Goal: Information Seeking & Learning: Learn about a topic

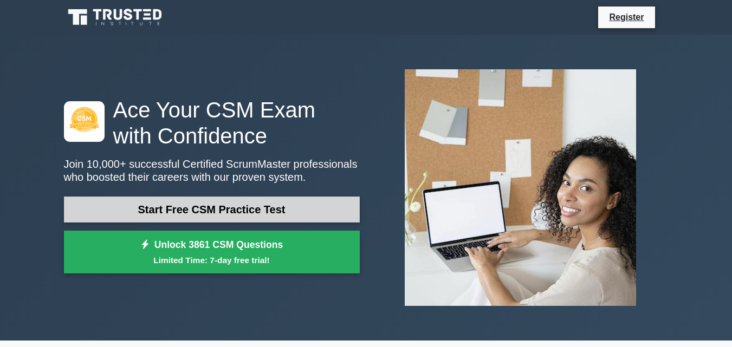
click at [281, 211] on link "Start Free CSM Practice Test" at bounding box center [212, 210] width 296 height 26
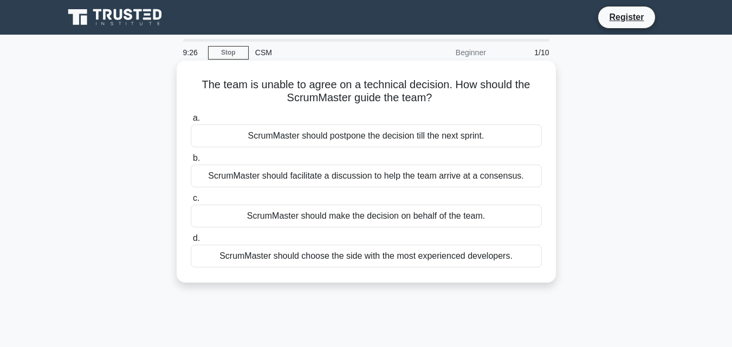
click at [422, 255] on div "ScrumMaster should choose the side with the most experienced developers." at bounding box center [366, 256] width 351 height 23
click at [191, 242] on input "d. ScrumMaster should choose the side with the most experienced developers." at bounding box center [191, 238] width 0 height 7
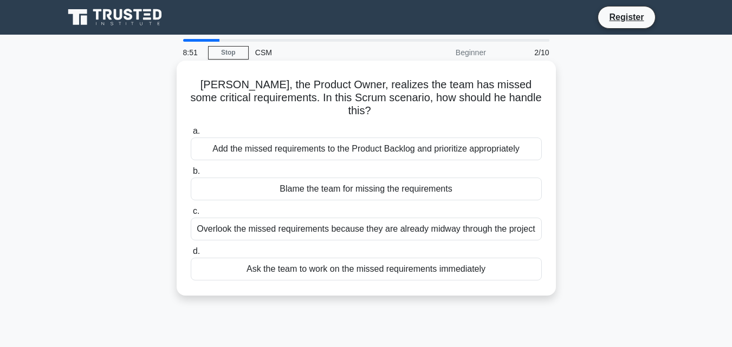
click at [461, 138] on div "Add the missed requirements to the Product Backlog and prioritize appropriately" at bounding box center [366, 149] width 351 height 23
click at [191, 135] on input "a. Add the missed requirements to the Product Backlog and prioritize appropriat…" at bounding box center [191, 131] width 0 height 7
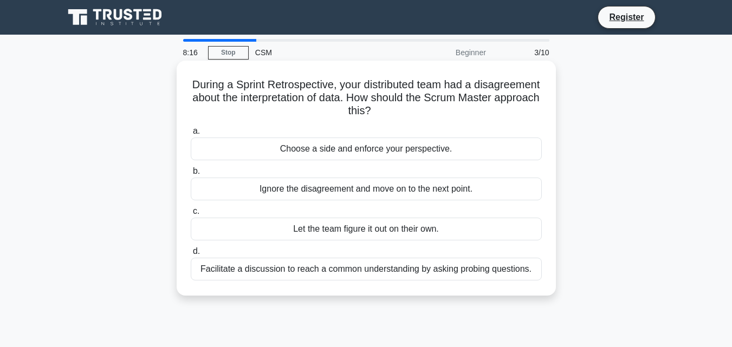
drag, startPoint x: 391, startPoint y: 237, endPoint x: 386, endPoint y: 252, distance: 16.6
click at [386, 252] on div "a. Choose a side and enforce your perspective. b. Ignore the disagreement and m…" at bounding box center [366, 202] width 364 height 160
click at [390, 271] on div "Facilitate a discussion to reach a common understanding by asking probing quest…" at bounding box center [366, 269] width 351 height 23
click at [191, 255] on input "d. Facilitate a discussion to reach a common understanding by asking probing qu…" at bounding box center [191, 251] width 0 height 7
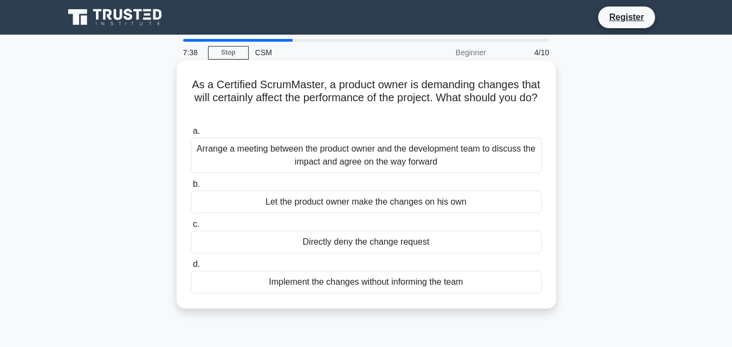
click at [406, 161] on div "Arrange a meeting between the product owner and the development team to discuss…" at bounding box center [366, 156] width 351 height 36
click at [191, 135] on input "a. Arrange a meeting between the product owner and the development team to disc…" at bounding box center [191, 131] width 0 height 7
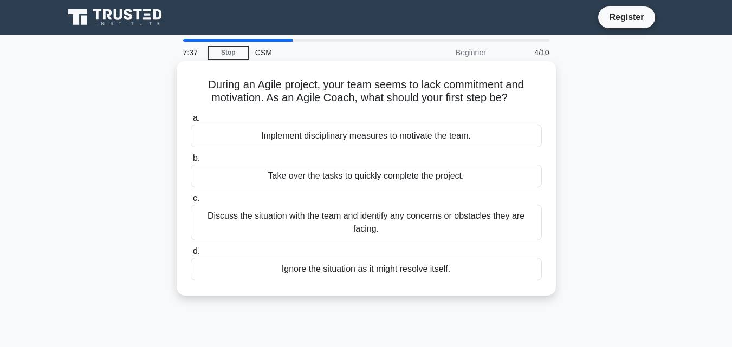
click at [442, 212] on div "Discuss the situation with the team and identify any concerns or obstacles they…" at bounding box center [366, 223] width 351 height 36
click at [191, 202] on input "c. Discuss the situation with the team and identify any concerns or obstacles t…" at bounding box center [191, 198] width 0 height 7
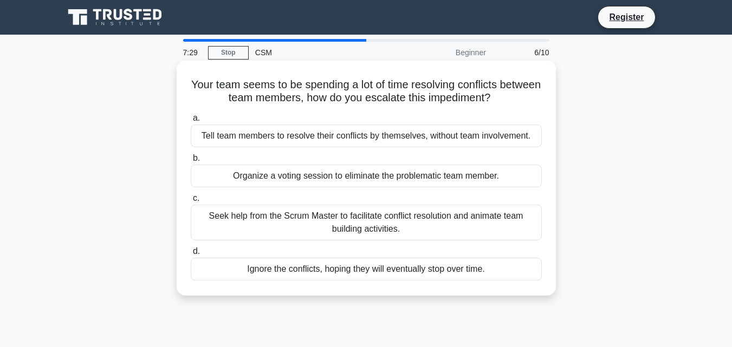
click at [419, 197] on label "c. Seek help from the Scrum Master to facilitate conflict resolution and animat…" at bounding box center [366, 216] width 351 height 49
click at [191, 197] on input "c. Seek help from the Scrum Master to facilitate conflict resolution and animat…" at bounding box center [191, 198] width 0 height 7
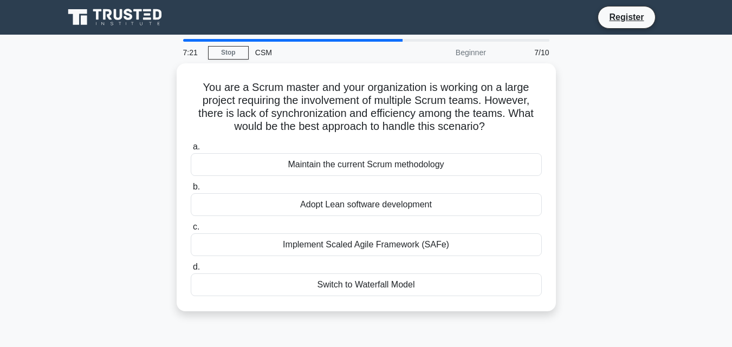
click at [593, 238] on div "You are a Scrum master and your organization is working on a large project requ…" at bounding box center [366, 193] width 618 height 261
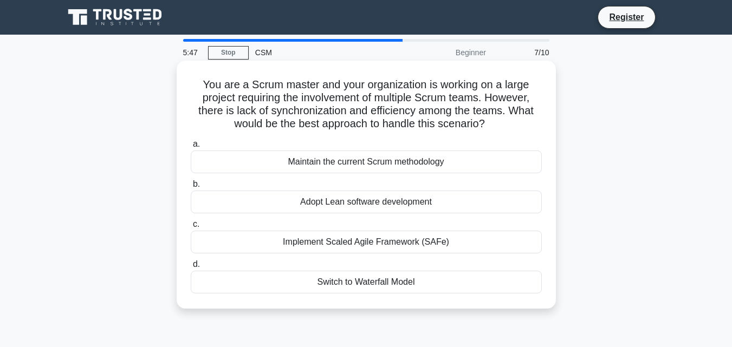
click at [464, 158] on div "Maintain the current Scrum methodology" at bounding box center [366, 162] width 351 height 23
click at [191, 148] on input "a. Maintain the current Scrum methodology" at bounding box center [191, 144] width 0 height 7
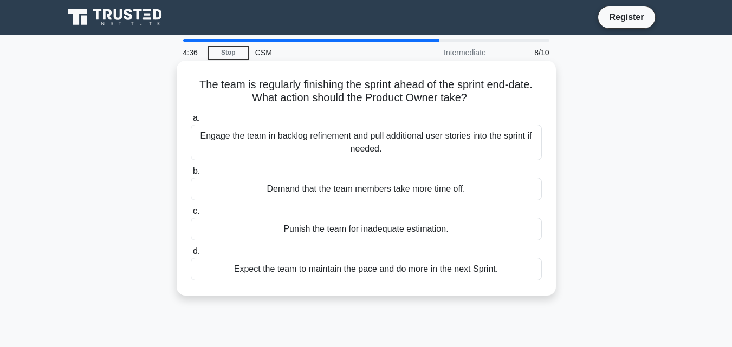
click at [409, 157] on div "Engage the team in backlog refinement and pull additional user stories into the…" at bounding box center [366, 143] width 351 height 36
click at [191, 122] on input "a. Engage the team in backlog refinement and pull additional user stories into …" at bounding box center [191, 118] width 0 height 7
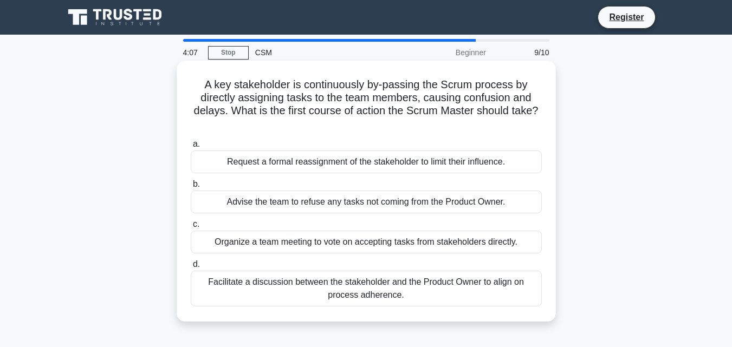
click at [412, 287] on div "Facilitate a discussion between the stakeholder and the Product Owner to align …" at bounding box center [366, 289] width 351 height 36
click at [191, 268] on input "d. Facilitate a discussion between the stakeholder and the Product Owner to ali…" at bounding box center [191, 264] width 0 height 7
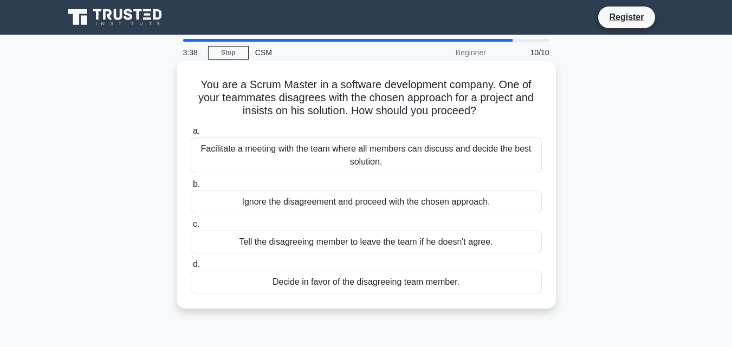
click at [384, 164] on div "Facilitate a meeting with the team where all members can discuss and decide the…" at bounding box center [366, 156] width 351 height 36
click at [191, 135] on input "a. Facilitate a meeting with the team where all members can discuss and decide …" at bounding box center [191, 131] width 0 height 7
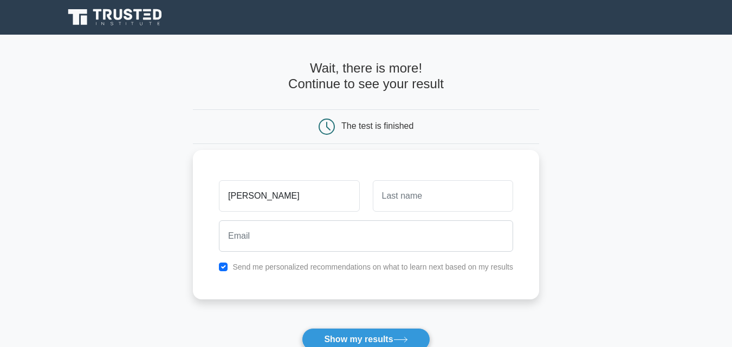
type input "shubham"
click at [386, 200] on input "text" at bounding box center [443, 195] width 140 height 31
type input "singh"
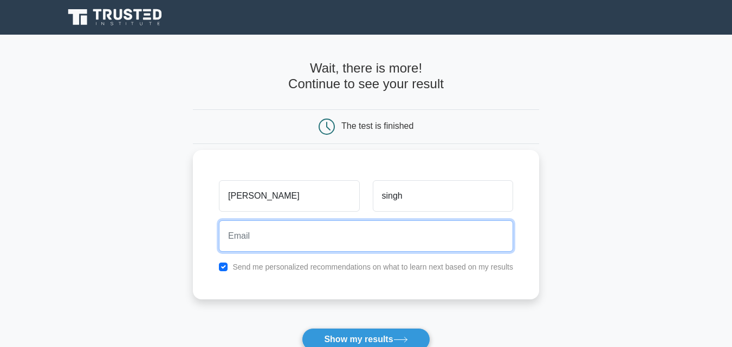
click at [339, 244] on input "email" at bounding box center [366, 236] width 294 height 31
type input "shubham141996k@gmail.com"
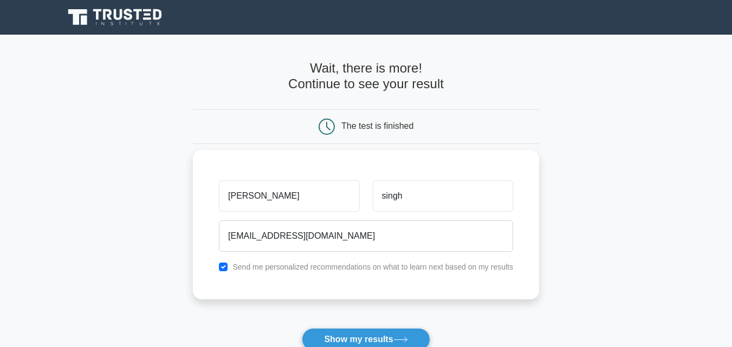
click at [345, 276] on div "shubham singh shubham141996k@gmail.com Send me personalized recommendations on …" at bounding box center [366, 225] width 346 height 150
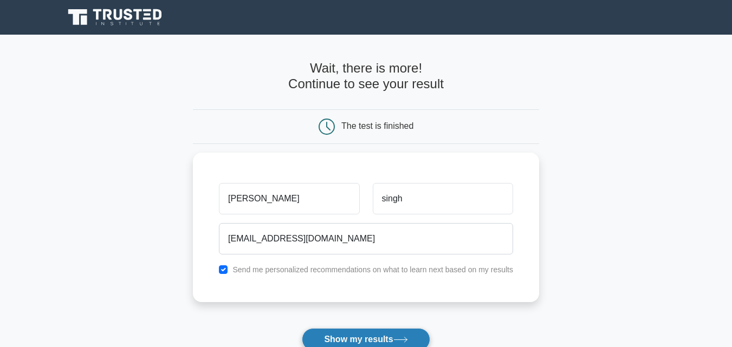
click at [357, 339] on button "Show my results" at bounding box center [366, 339] width 128 height 23
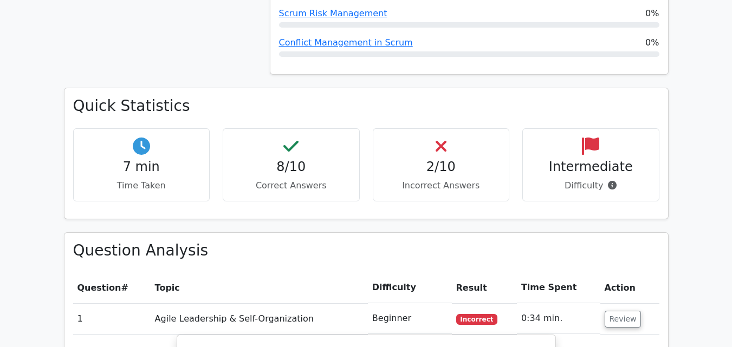
scroll to position [715, 0]
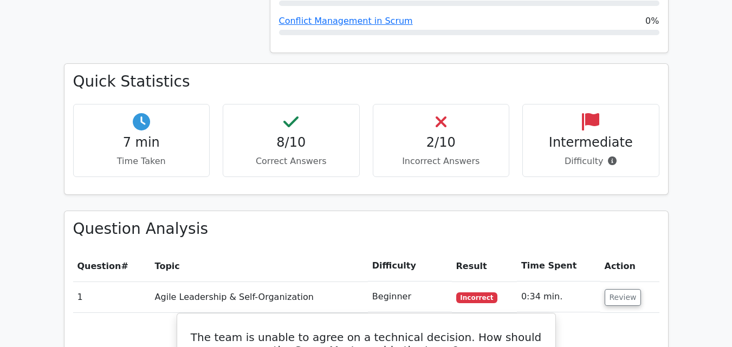
click at [420, 132] on div "2/10 Incorrect Answers" at bounding box center [441, 140] width 137 height 73
click at [429, 155] on p "Incorrect Answers" at bounding box center [441, 161] width 119 height 13
click at [436, 155] on p "Incorrect Answers" at bounding box center [441, 161] width 119 height 13
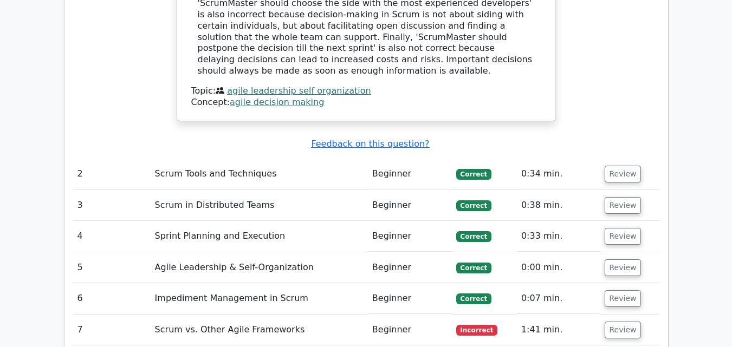
scroll to position [1365, 0]
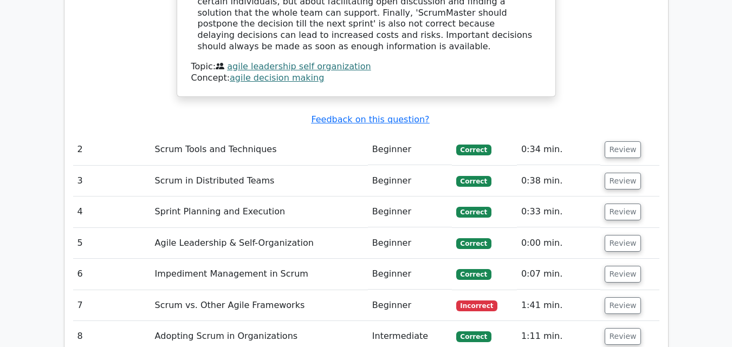
click at [388, 290] on td "Beginner" at bounding box center [410, 305] width 84 height 31
click at [615, 297] on button "Review" at bounding box center [623, 305] width 37 height 17
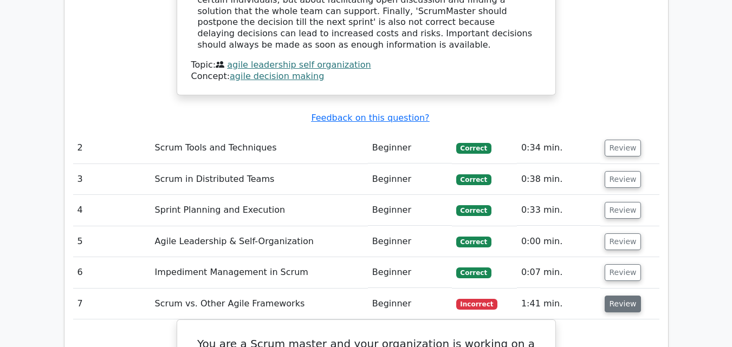
scroll to position [1344, 0]
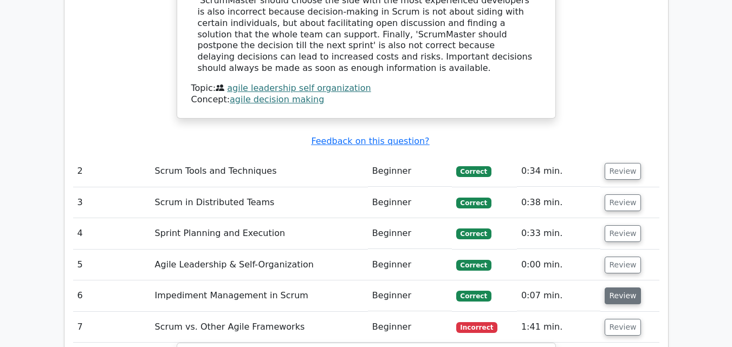
click at [618, 288] on button "Review" at bounding box center [623, 296] width 37 height 17
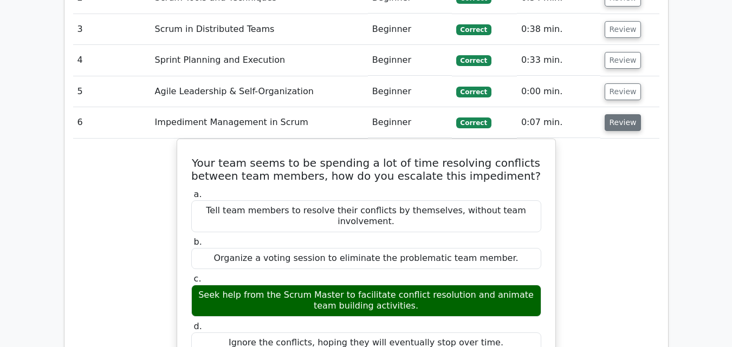
scroll to position [1495, 0]
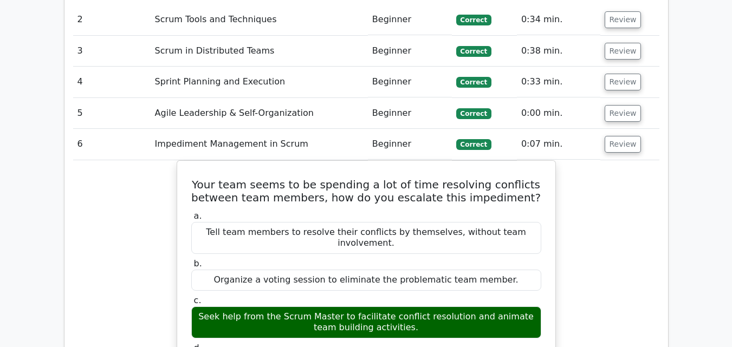
click at [621, 98] on td "Review" at bounding box center [629, 113] width 59 height 31
click at [618, 105] on button "Review" at bounding box center [623, 113] width 37 height 17
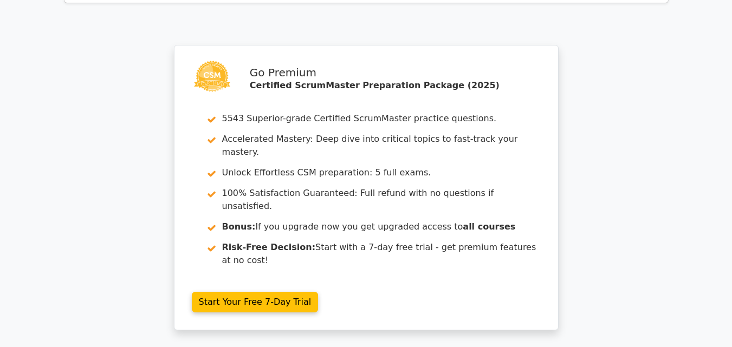
scroll to position [3292, 0]
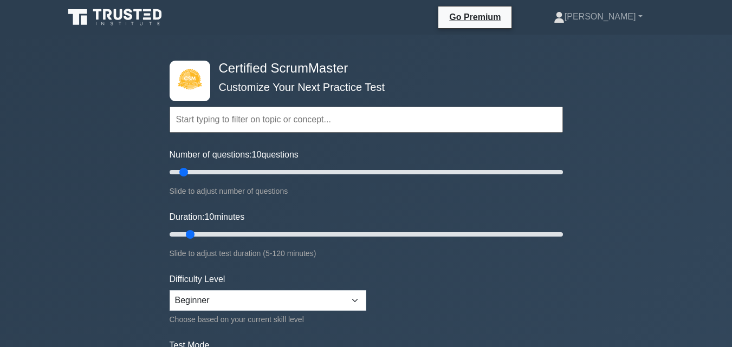
drag, startPoint x: 303, startPoint y: 280, endPoint x: 301, endPoint y: 294, distance: 14.8
click at [301, 294] on div "Difficulty Level Beginner Intermediate Expert Choose based on your current skil…" at bounding box center [268, 299] width 197 height 53
click at [301, 294] on select "Beginner Intermediate Expert" at bounding box center [268, 300] width 197 height 21
select select "intermediate"
click at [170, 290] on select "Beginner Intermediate Expert" at bounding box center [268, 300] width 197 height 21
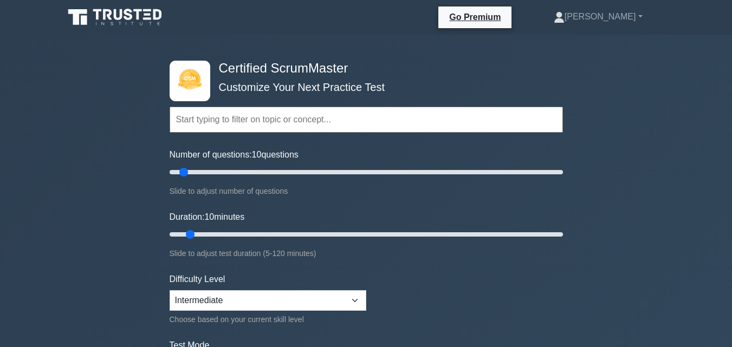
click at [379, 299] on form "Topics Basic Scrum Concepts Sprint Planning and Execution ScrumMaster Roles & R…" at bounding box center [366, 241] width 393 height 335
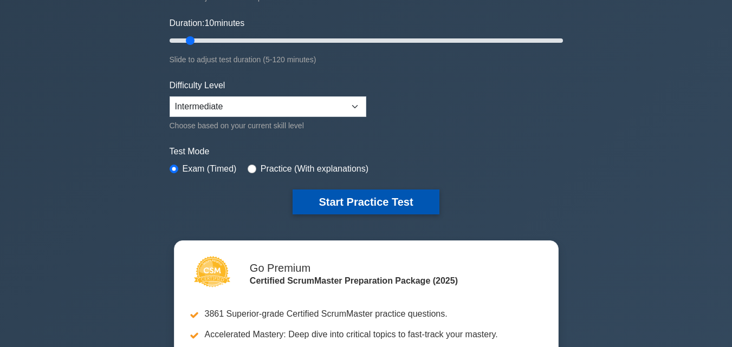
scroll to position [195, 0]
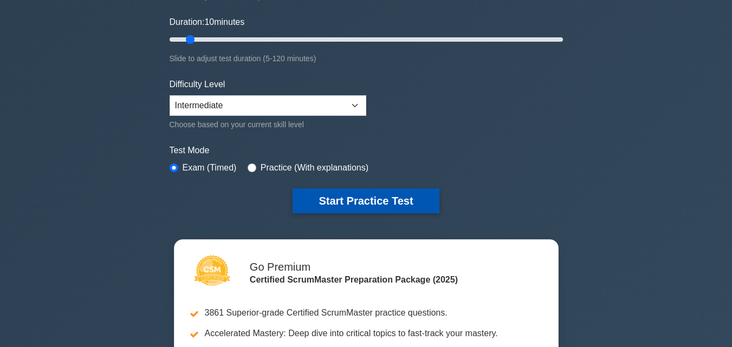
click at [430, 202] on button "Start Practice Test" at bounding box center [366, 201] width 146 height 25
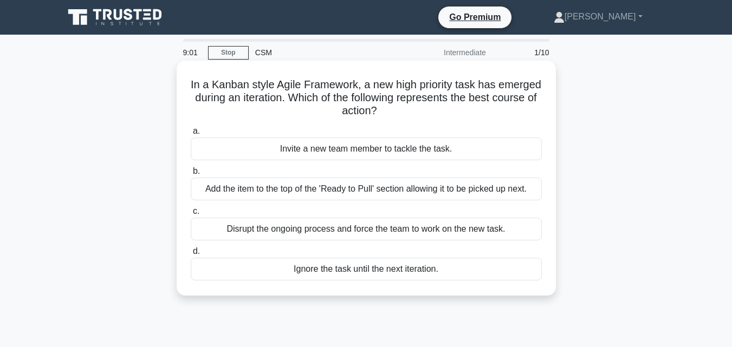
click at [404, 190] on div "Add the item to the top of the 'Ready to Pull' section allowing it to be picked…" at bounding box center [366, 189] width 351 height 23
click at [191, 175] on input "b. Add the item to the top of the 'Ready to Pull' section allowing it to be pic…" at bounding box center [191, 171] width 0 height 7
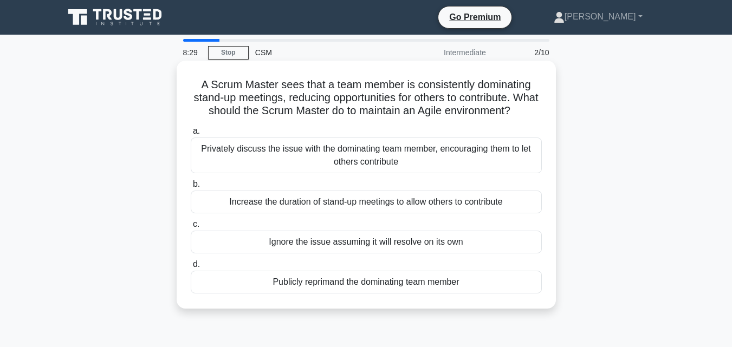
click at [364, 173] on div "Privately discuss the issue with the dominating team member, encouraging them t…" at bounding box center [366, 156] width 351 height 36
click at [191, 135] on input "a. Privately discuss the issue with the dominating team member, encouraging the…" at bounding box center [191, 131] width 0 height 7
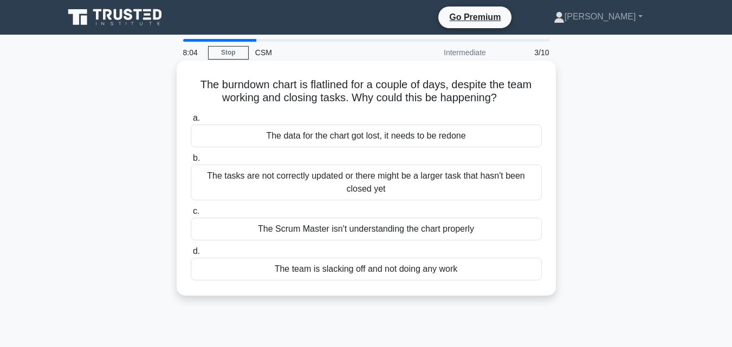
click at [378, 181] on div "The tasks are not correctly updated or there might be a larger task that hasn't…" at bounding box center [366, 183] width 351 height 36
click at [191, 162] on input "b. The tasks are not correctly updated or there might be a larger task that has…" at bounding box center [191, 158] width 0 height 7
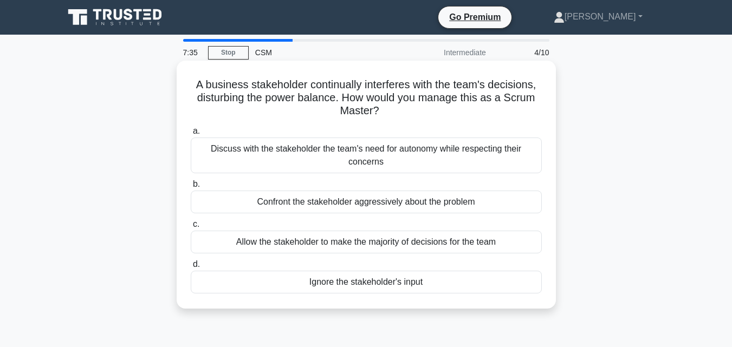
click at [394, 146] on div "Discuss with the stakeholder the team's need for autonomy while respecting thei…" at bounding box center [366, 156] width 351 height 36
click at [191, 135] on input "a. Discuss with the stakeholder the team's need for autonomy while respecting t…" at bounding box center [191, 131] width 0 height 7
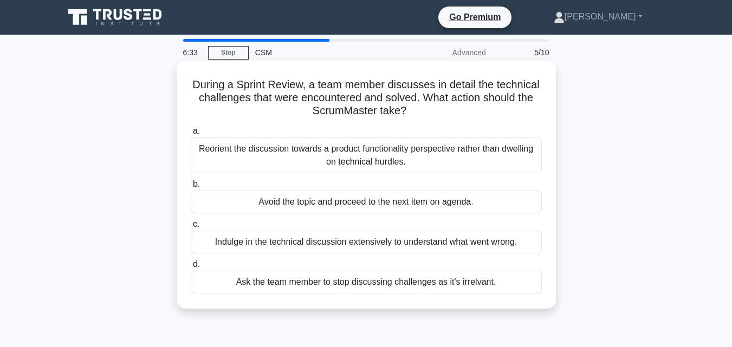
drag, startPoint x: 364, startPoint y: 159, endPoint x: 356, endPoint y: 186, distance: 28.3
click at [356, 186] on div "a. Reorient the discussion towards a product functionality perspective rather t…" at bounding box center [366, 208] width 364 height 173
click at [347, 244] on div "Indulge in the technical discussion extensively to understand what went wrong." at bounding box center [366, 242] width 351 height 23
click at [191, 228] on input "c. Indulge in the technical discussion extensively to understand what went wron…" at bounding box center [191, 224] width 0 height 7
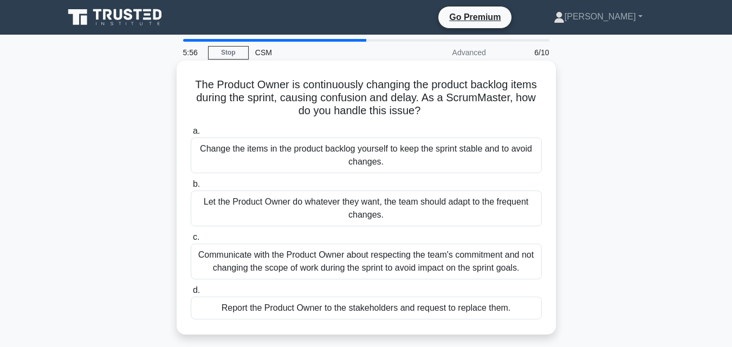
click at [348, 266] on div "Communicate with the Product Owner about respecting the team's commitment and n…" at bounding box center [366, 262] width 351 height 36
click at [191, 241] on input "c. Communicate with the Product Owner about respecting the team's commitment an…" at bounding box center [191, 237] width 0 height 7
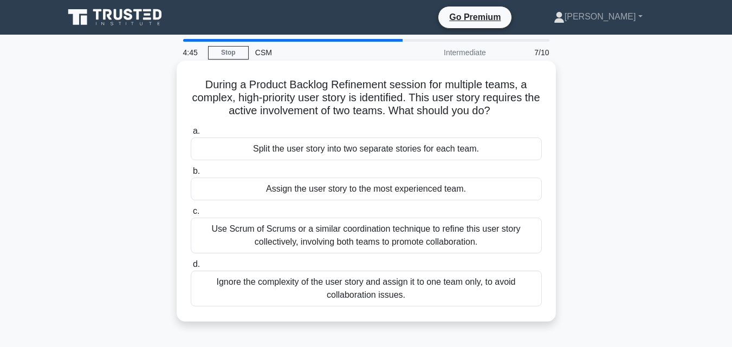
click at [333, 245] on div "Use Scrum of Scrums or a similar coordination technique to refine this user sto…" at bounding box center [366, 236] width 351 height 36
click at [191, 215] on input "c. Use Scrum of Scrums or a similar coordination technique to refine this user …" at bounding box center [191, 211] width 0 height 7
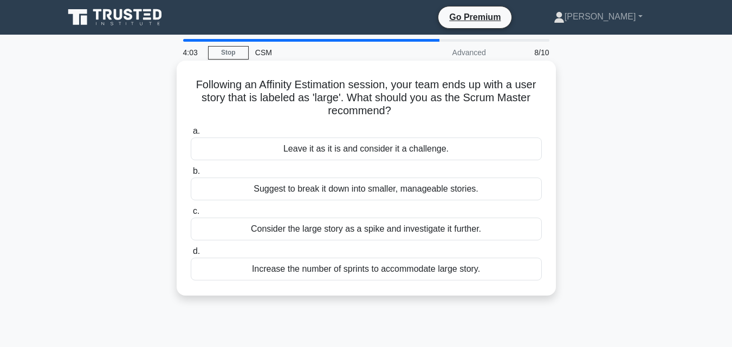
click at [425, 194] on div "Suggest to break it down into smaller, manageable stories." at bounding box center [366, 189] width 351 height 23
click at [191, 175] on input "b. Suggest to break it down into smaller, manageable stories." at bounding box center [191, 171] width 0 height 7
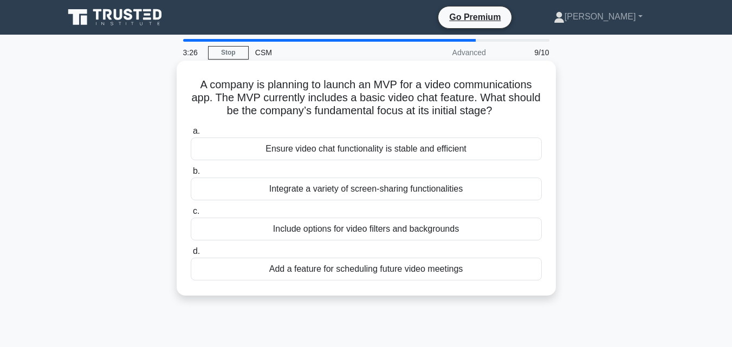
click at [420, 147] on div "Ensure video chat functionality is stable and efficient" at bounding box center [366, 149] width 351 height 23
click at [191, 135] on input "a. Ensure video chat functionality is stable and efficient" at bounding box center [191, 131] width 0 height 7
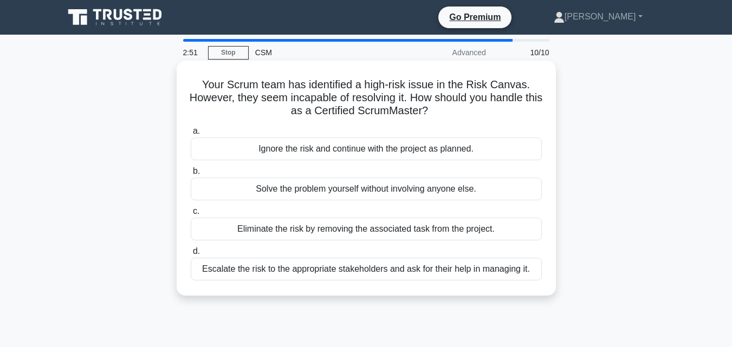
click at [315, 270] on div "Escalate the risk to the appropriate stakeholders and ask for their help in man…" at bounding box center [366, 269] width 351 height 23
click at [191, 255] on input "d. Escalate the risk to the appropriate stakeholders and ask for their help in …" at bounding box center [191, 251] width 0 height 7
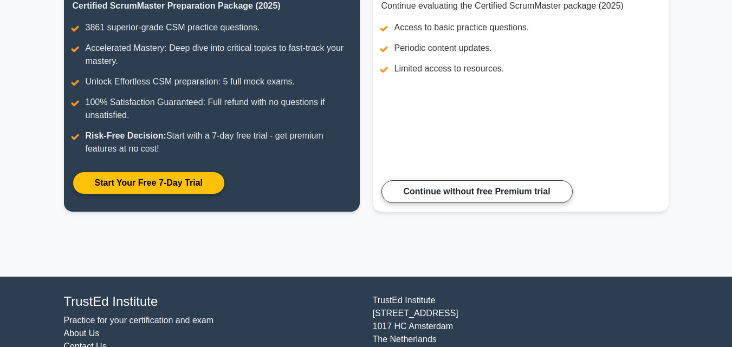
scroll to position [195, 0]
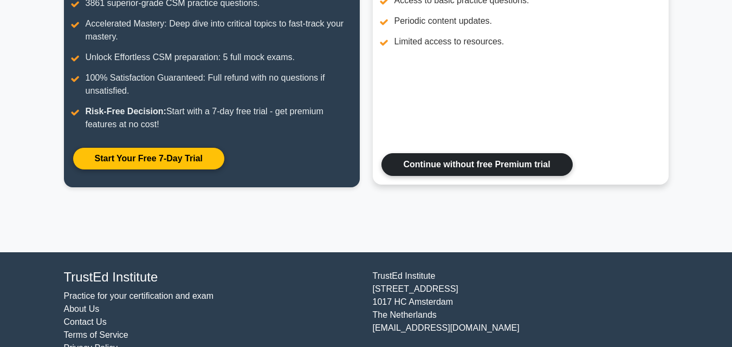
click at [458, 171] on link "Continue without free Premium trial" at bounding box center [476, 164] width 191 height 23
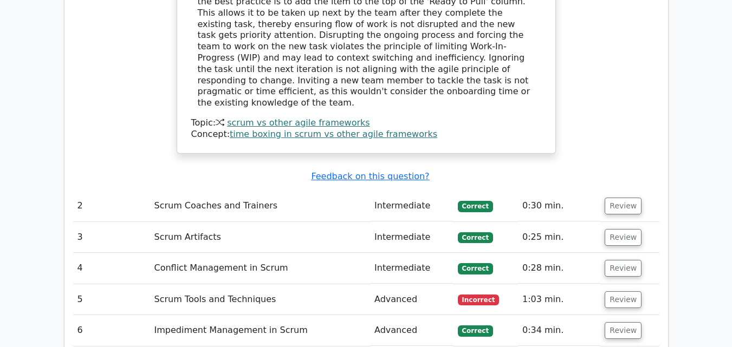
scroll to position [1344, 0]
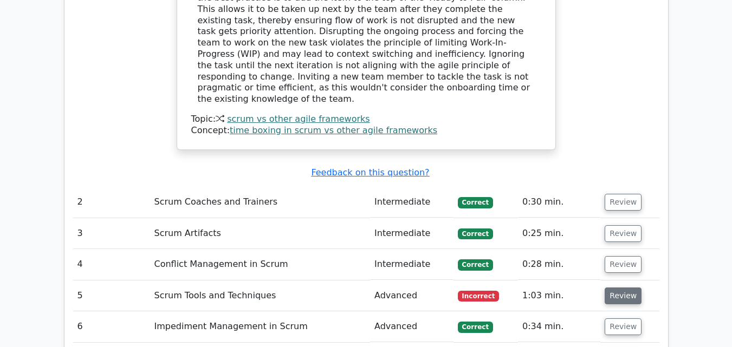
click at [606, 288] on button "Review" at bounding box center [623, 296] width 37 height 17
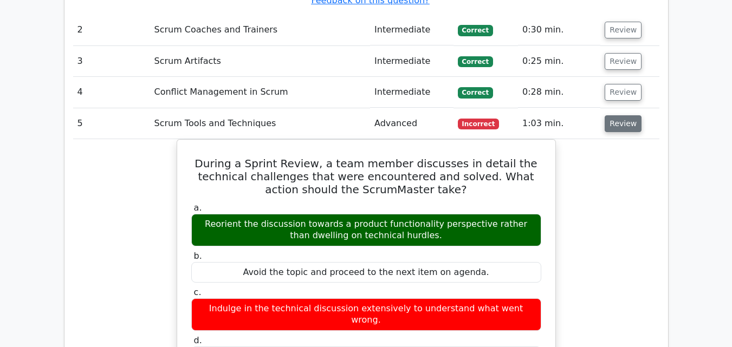
scroll to position [1517, 0]
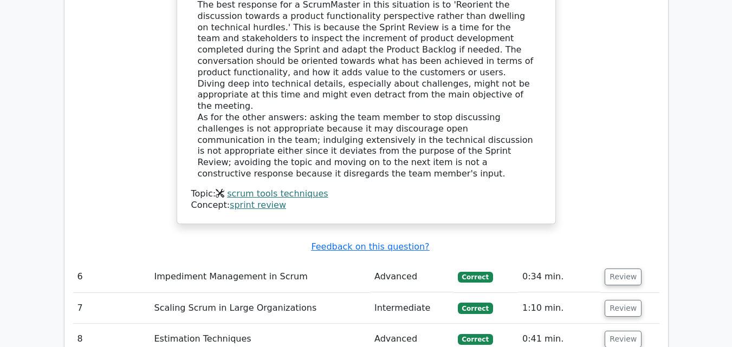
scroll to position [1950, 0]
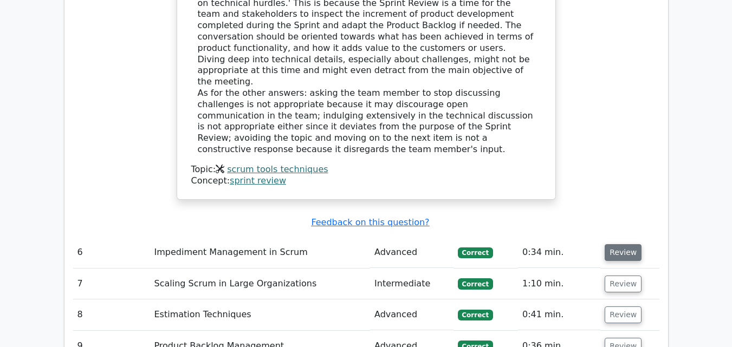
click at [611, 244] on button "Review" at bounding box center [623, 252] width 37 height 17
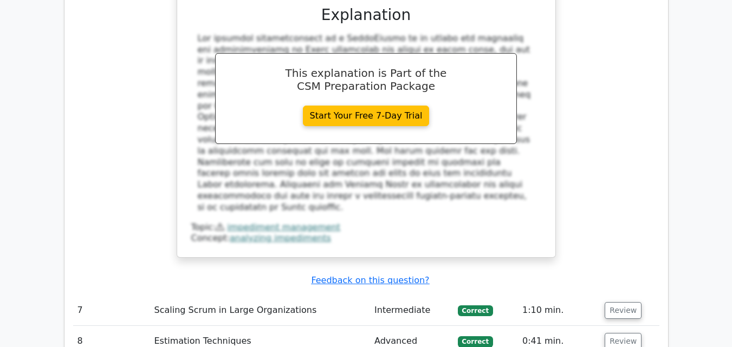
scroll to position [2492, 0]
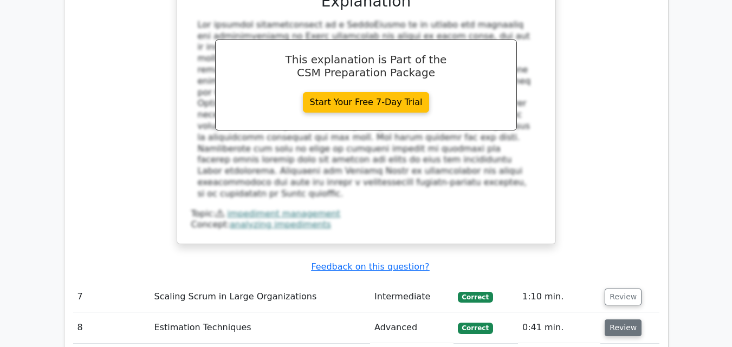
click at [630, 320] on button "Review" at bounding box center [623, 328] width 37 height 17
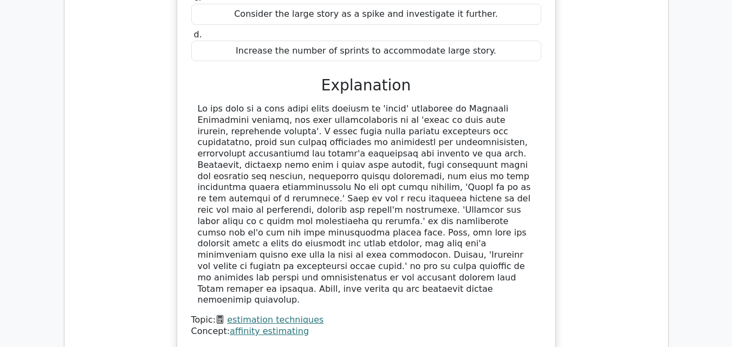
scroll to position [3012, 0]
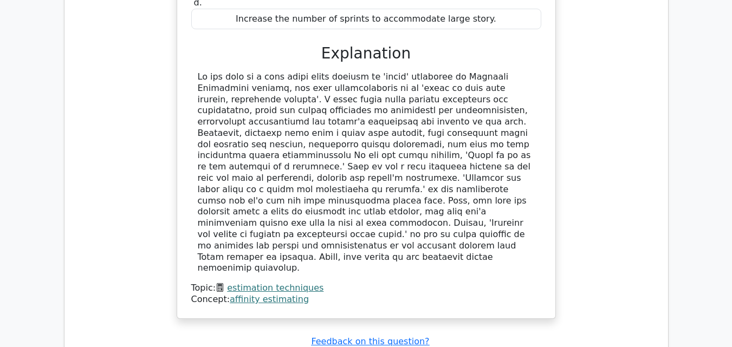
drag, startPoint x: 615, startPoint y: 197, endPoint x: 617, endPoint y: 186, distance: 10.4
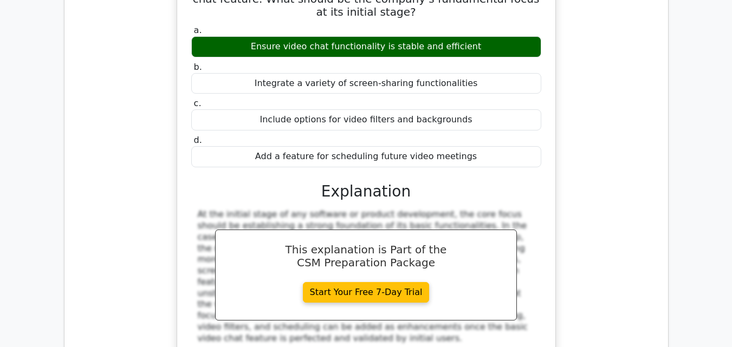
scroll to position [3467, 0]
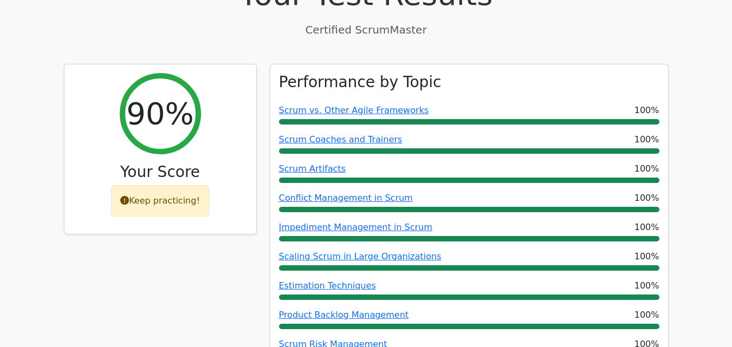
scroll to position [390, 0]
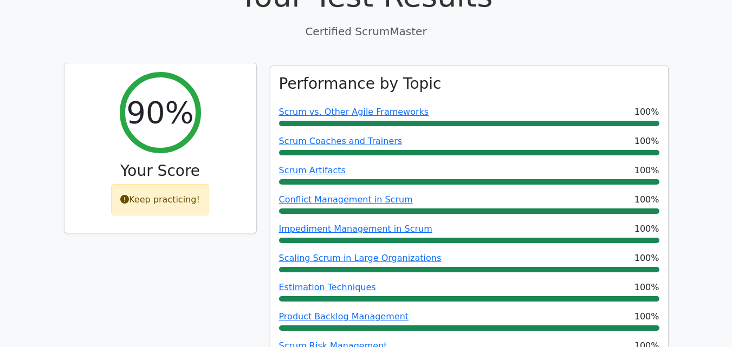
click at [174, 184] on div "Keep practicing!" at bounding box center [160, 199] width 98 height 31
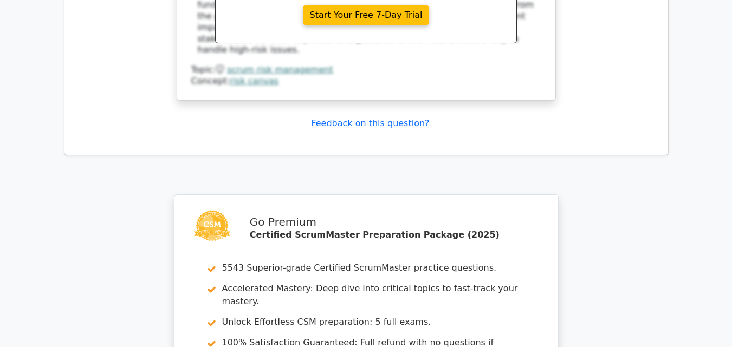
scroll to position [4330, 0]
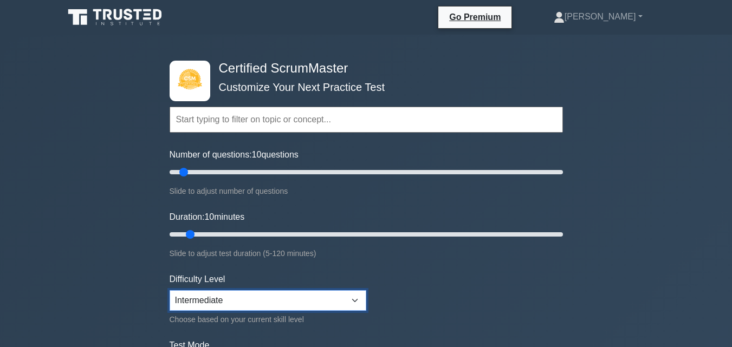
click at [325, 306] on select "Beginner Intermediate Expert" at bounding box center [268, 300] width 197 height 21
select select "expert"
click at [170, 290] on select "Beginner Intermediate Expert" at bounding box center [268, 300] width 197 height 21
click at [385, 277] on form "Topics Basic Scrum Concepts Sprint Planning and Execution ScrumMaster Roles & R…" at bounding box center [366, 241] width 393 height 335
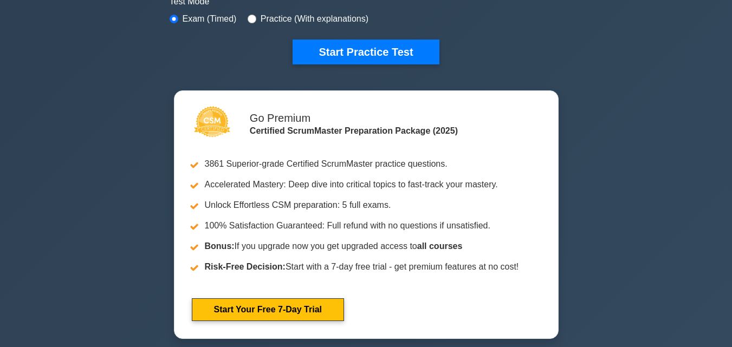
scroll to position [282, 0]
